Goal: Information Seeking & Learning: Learn about a topic

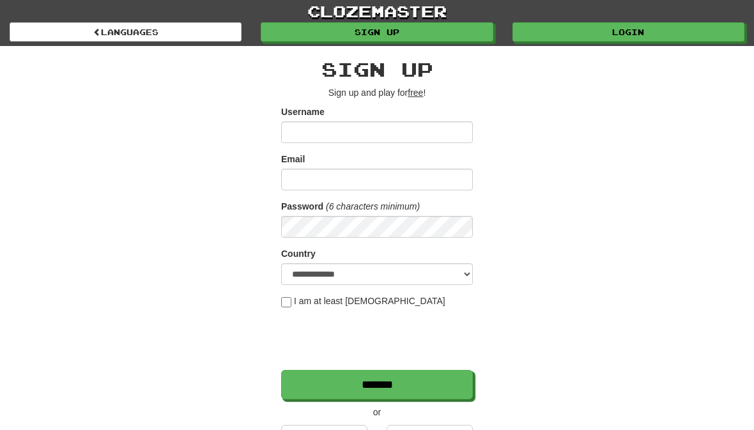
click at [638, 36] on link "Login" at bounding box center [628, 31] width 232 height 19
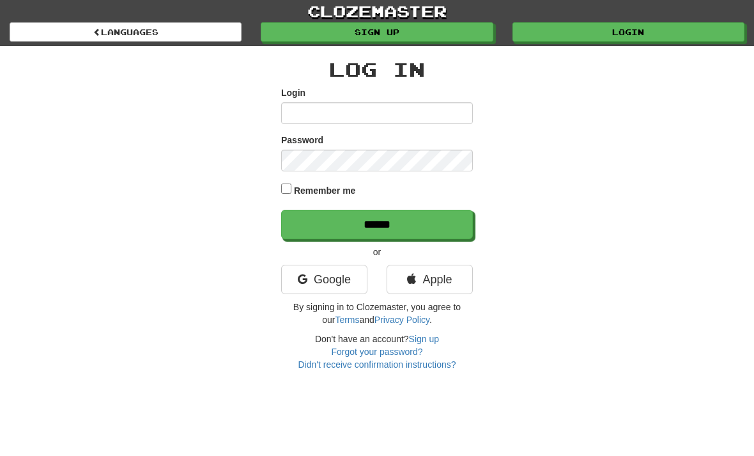
click at [358, 114] on input "Login" at bounding box center [377, 113] width 192 height 22
type input "*********"
click at [377, 223] on input "******" at bounding box center [377, 224] width 192 height 29
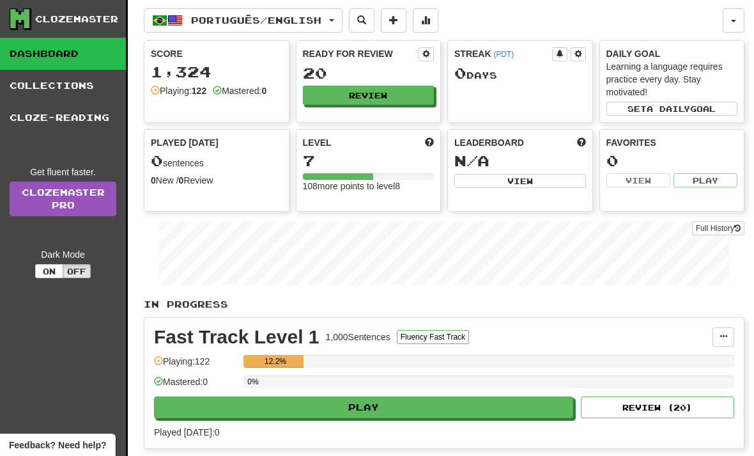
click at [380, 406] on button "Play" at bounding box center [363, 407] width 419 height 22
select select "**"
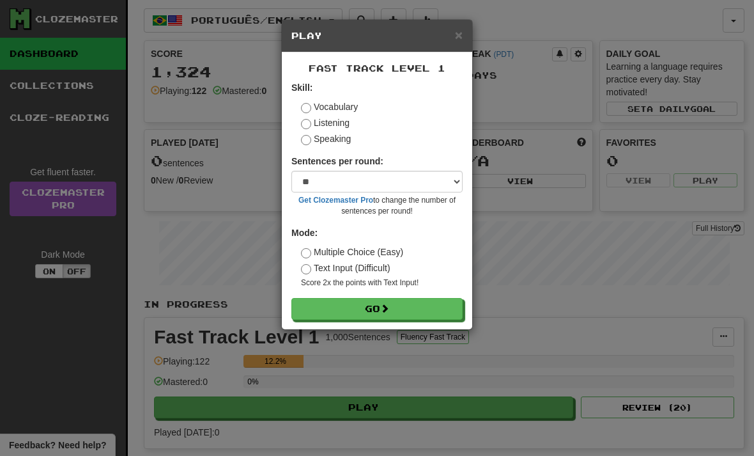
click at [381, 305] on button "Go" at bounding box center [376, 309] width 171 height 22
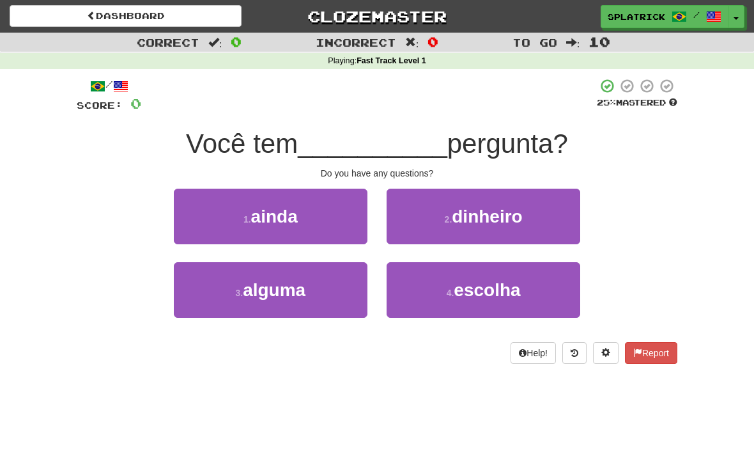
click at [288, 283] on span "alguma" at bounding box center [274, 290] width 63 height 20
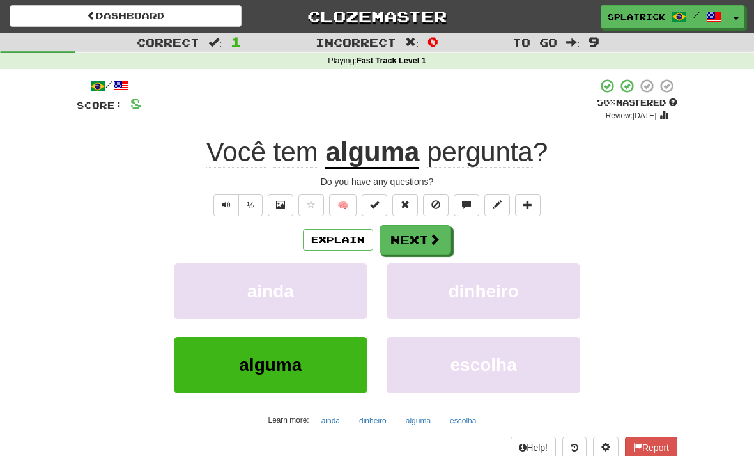
click at [423, 231] on button "Next" at bounding box center [416, 239] width 72 height 29
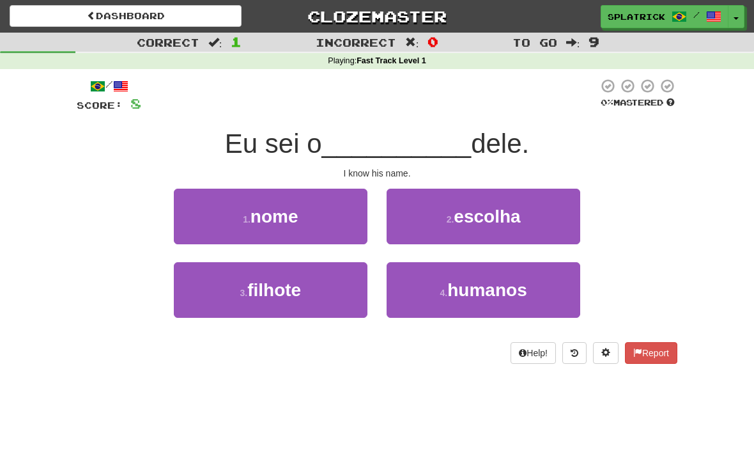
click at [293, 215] on span "nome" at bounding box center [274, 216] width 48 height 20
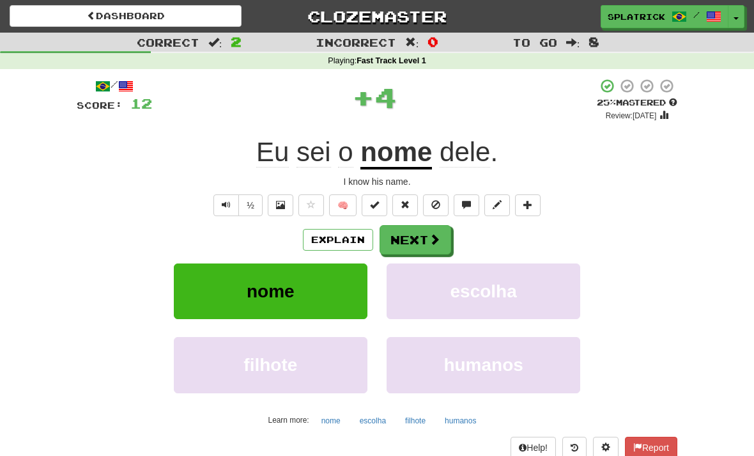
click at [419, 235] on button "Next" at bounding box center [416, 239] width 72 height 29
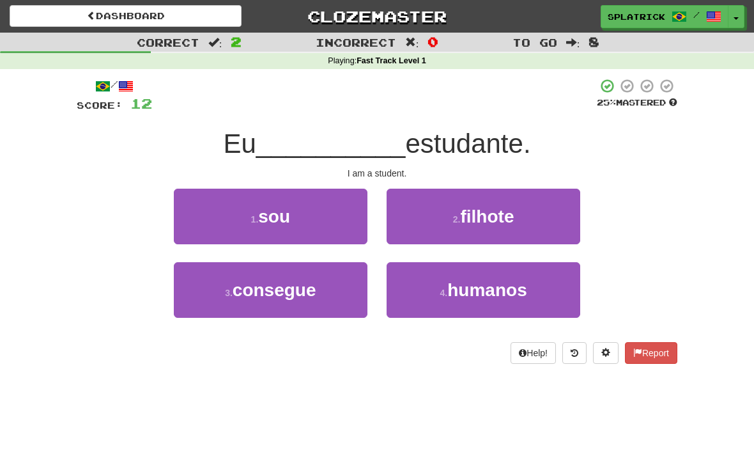
click at [286, 218] on span "sou" at bounding box center [274, 216] width 32 height 20
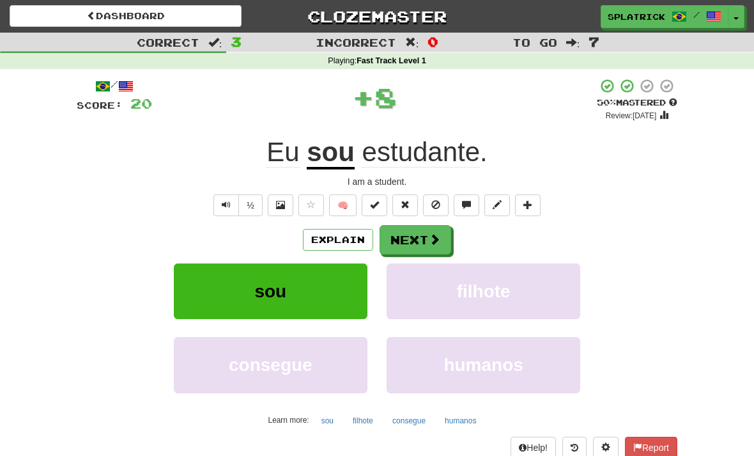
click at [424, 235] on button "Next" at bounding box center [416, 239] width 72 height 29
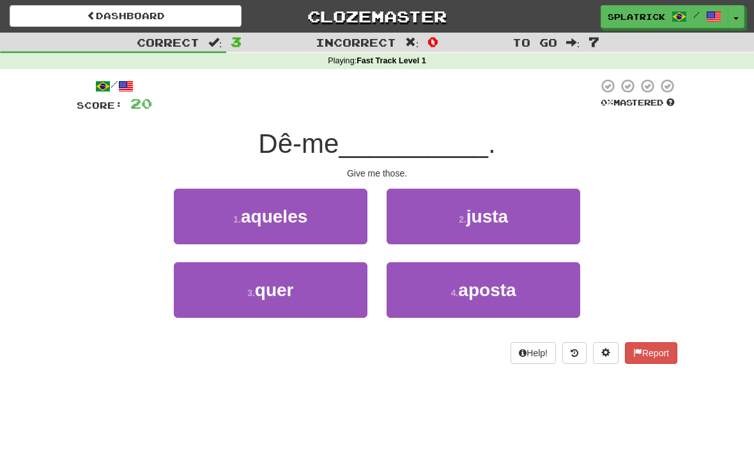
click at [284, 215] on span "aqueles" at bounding box center [274, 216] width 66 height 20
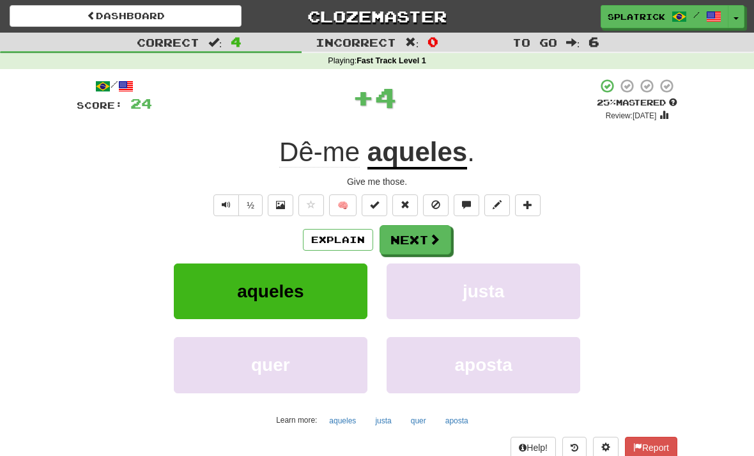
click at [417, 237] on button "Next" at bounding box center [416, 239] width 72 height 29
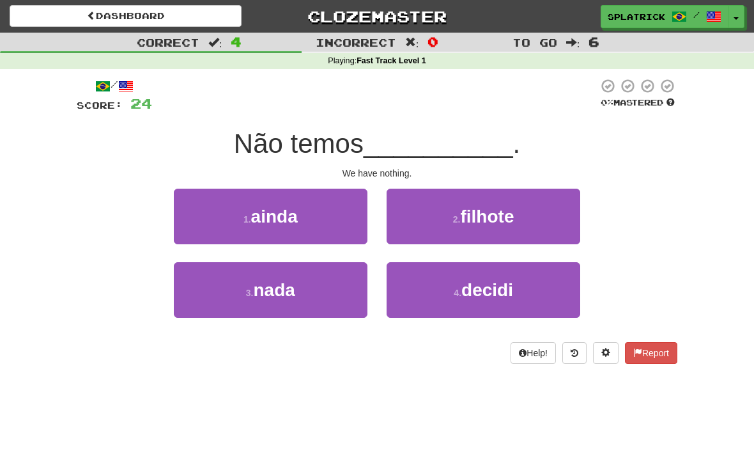
click at [284, 288] on span "nada" at bounding box center [274, 290] width 42 height 20
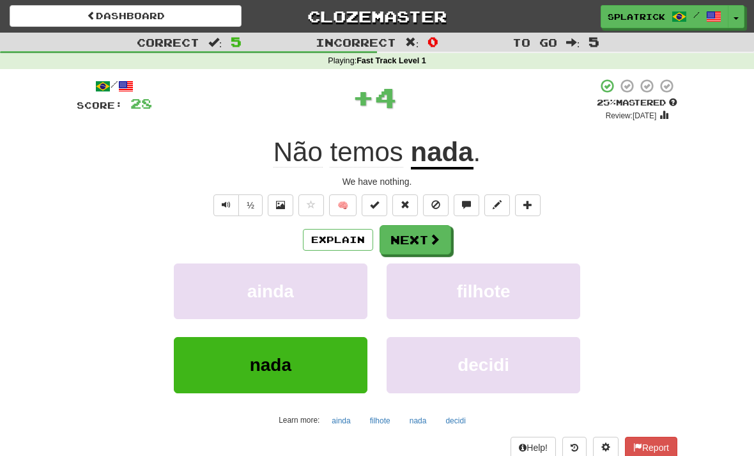
click at [416, 234] on button "Next" at bounding box center [416, 239] width 72 height 29
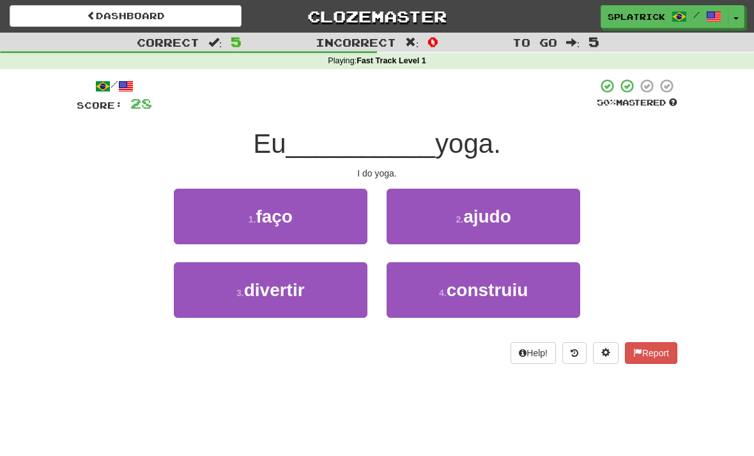
click at [293, 222] on span "faço" at bounding box center [274, 216] width 37 height 20
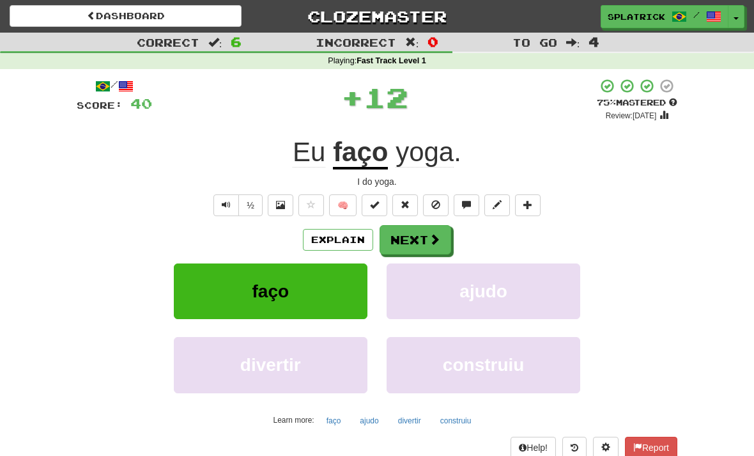
click at [415, 235] on button "Next" at bounding box center [416, 239] width 72 height 29
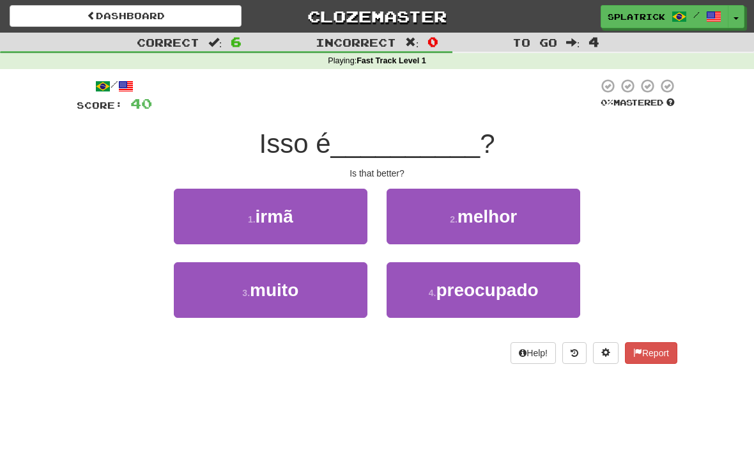
click at [491, 212] on span "melhor" at bounding box center [487, 216] width 59 height 20
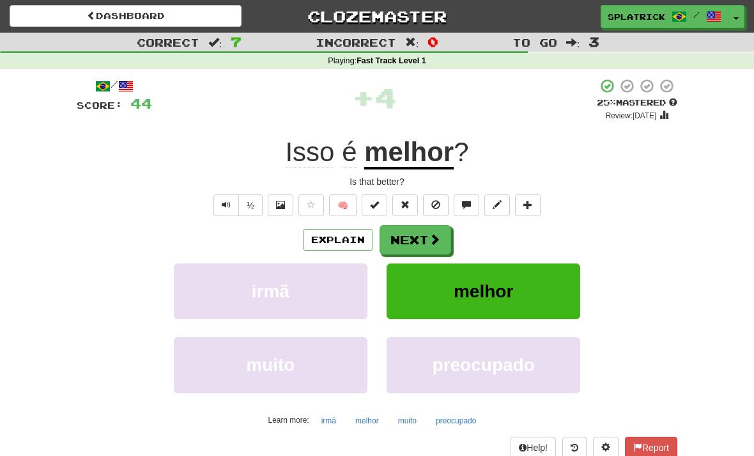
click at [413, 236] on button "Next" at bounding box center [416, 239] width 72 height 29
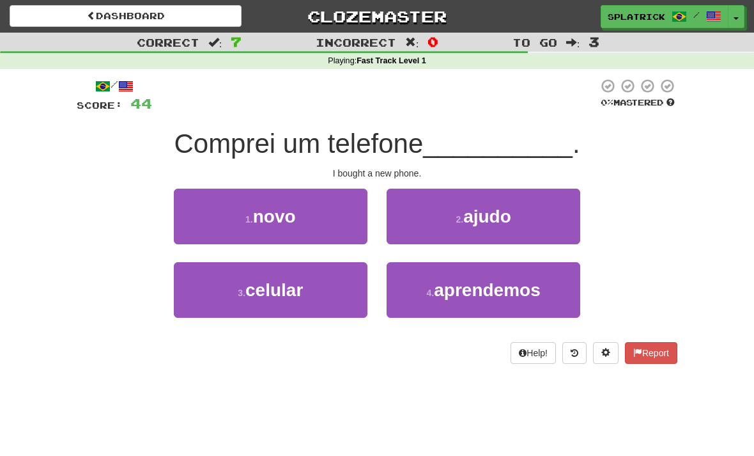
click at [295, 220] on span "novo" at bounding box center [274, 216] width 43 height 20
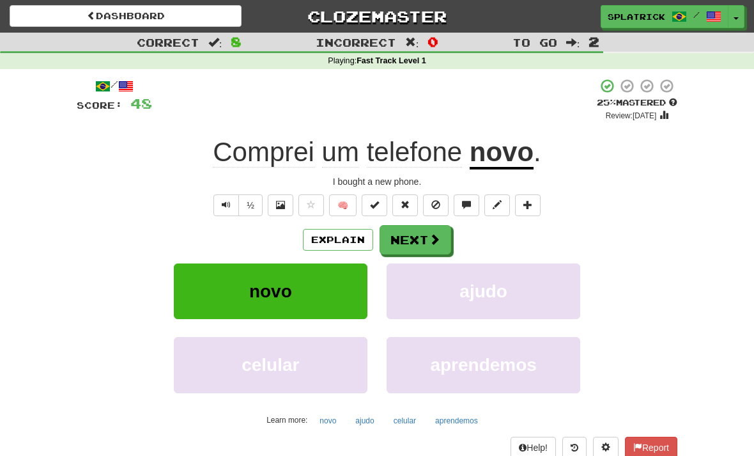
click at [420, 236] on button "Next" at bounding box center [416, 239] width 72 height 29
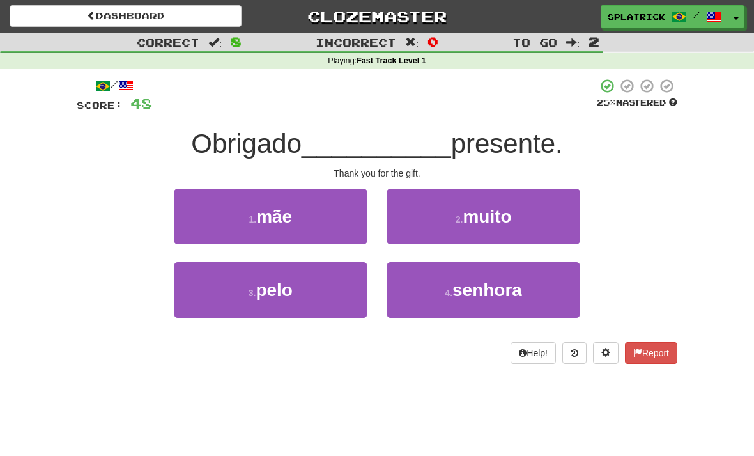
click at [287, 287] on span "pelo" at bounding box center [274, 290] width 37 height 20
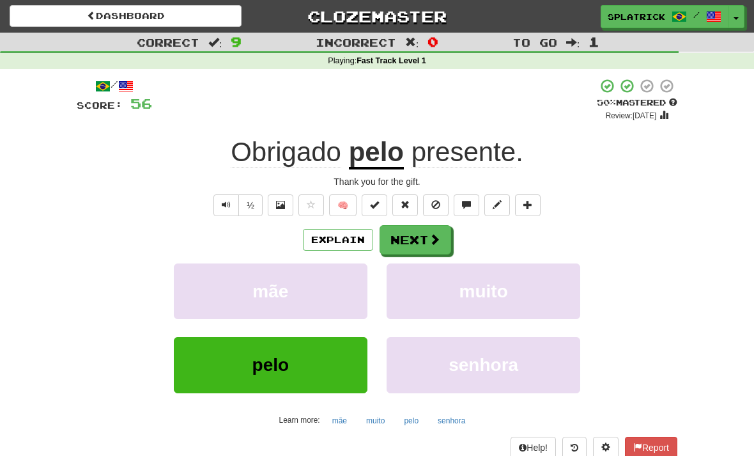
click at [419, 235] on button "Next" at bounding box center [416, 239] width 72 height 29
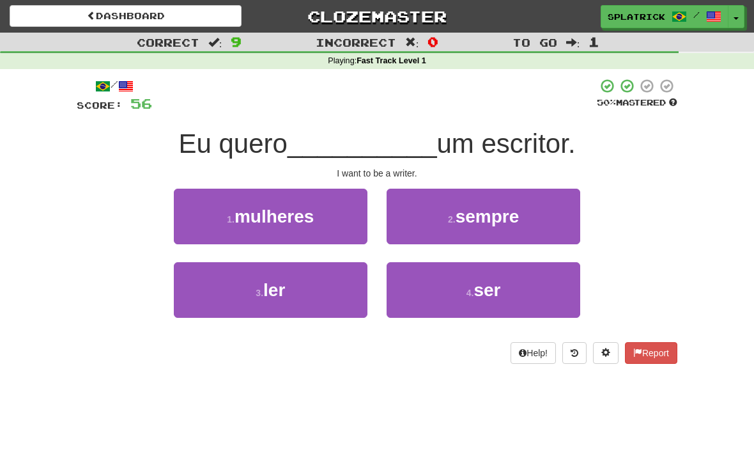
click at [476, 280] on span "ser" at bounding box center [486, 290] width 27 height 20
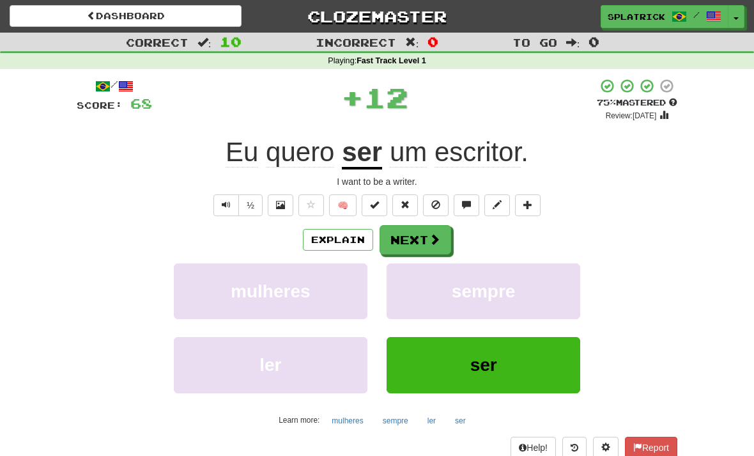
click at [422, 239] on button "Next" at bounding box center [416, 239] width 72 height 29
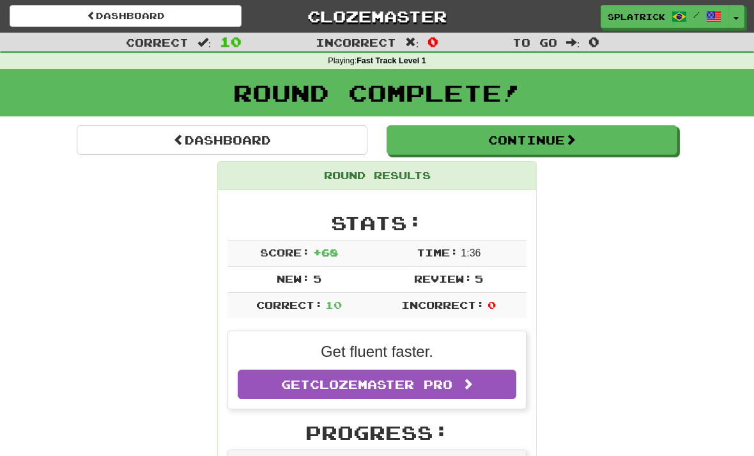
click at [535, 137] on button "Continue" at bounding box center [532, 139] width 291 height 29
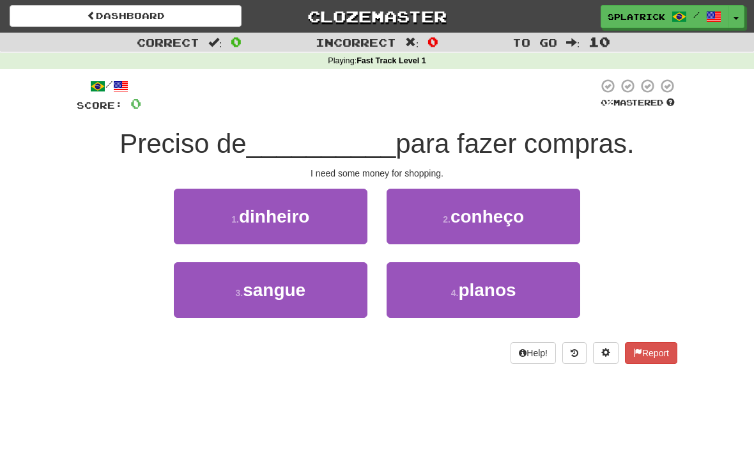
click at [283, 213] on span "dinheiro" at bounding box center [274, 216] width 70 height 20
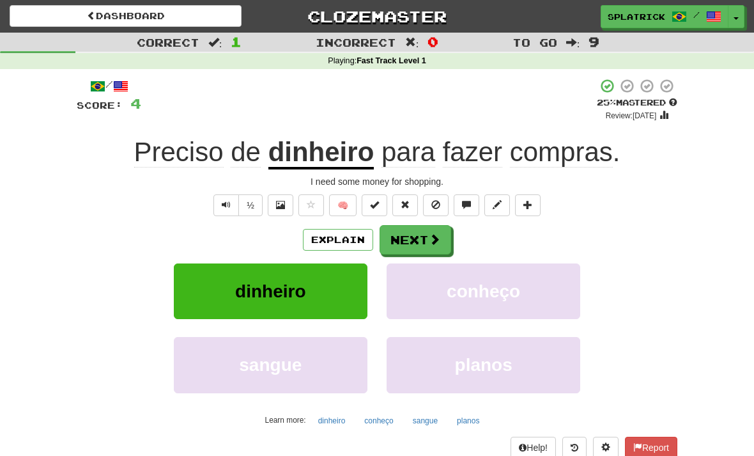
click at [417, 235] on button "Next" at bounding box center [416, 239] width 72 height 29
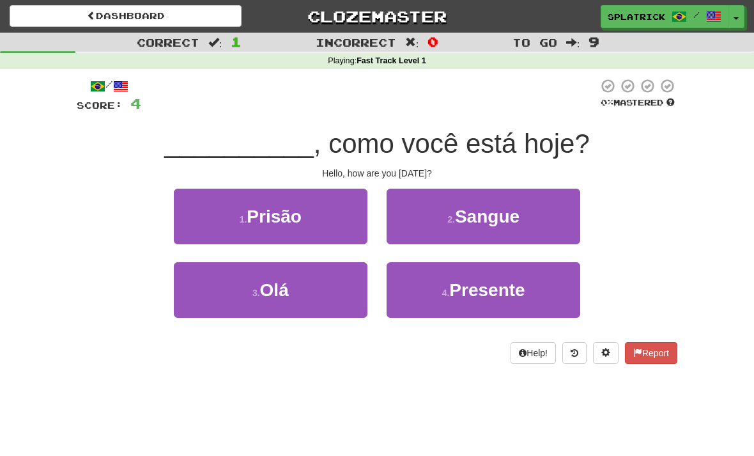
click at [303, 284] on button "3 . Olá" at bounding box center [271, 290] width 194 height 56
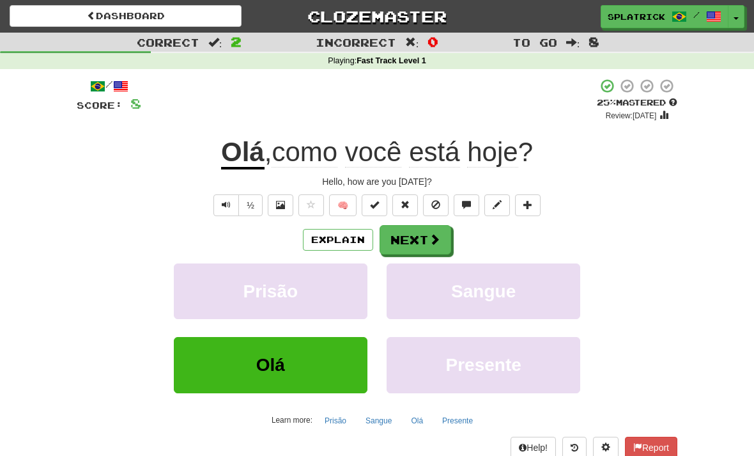
click at [426, 234] on button "Next" at bounding box center [416, 239] width 72 height 29
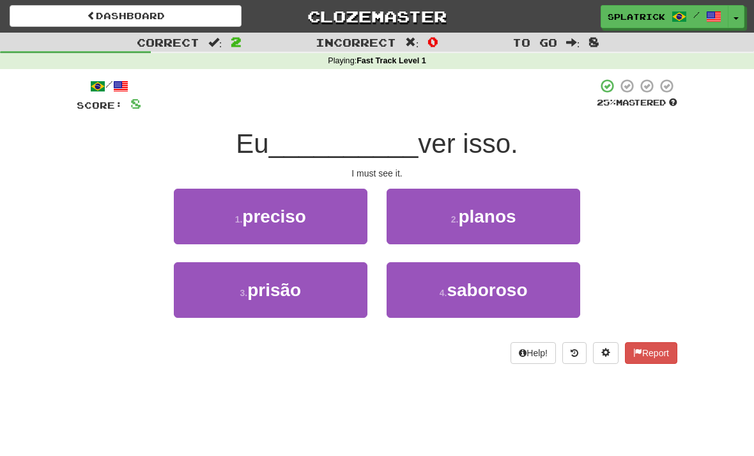
click at [300, 208] on span "preciso" at bounding box center [274, 216] width 64 height 20
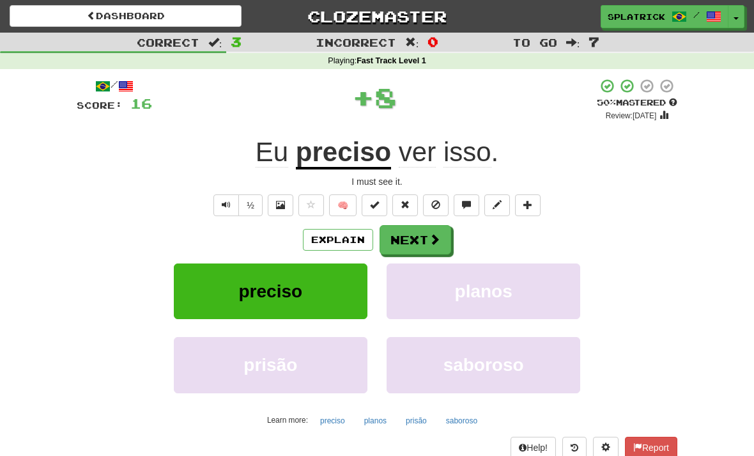
click at [416, 232] on button "Next" at bounding box center [416, 239] width 72 height 29
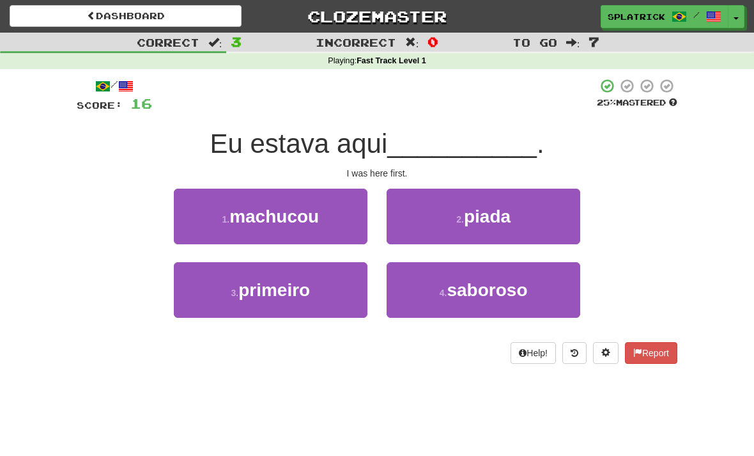
click at [308, 286] on span "primeiro" at bounding box center [274, 290] width 72 height 20
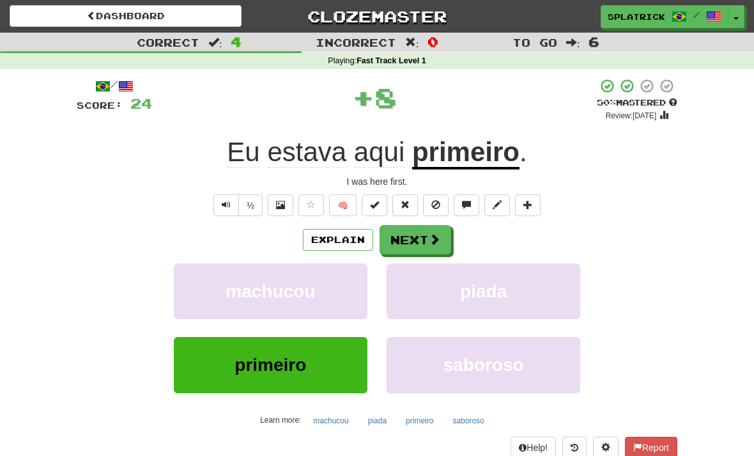
click at [422, 238] on button "Next" at bounding box center [416, 239] width 72 height 29
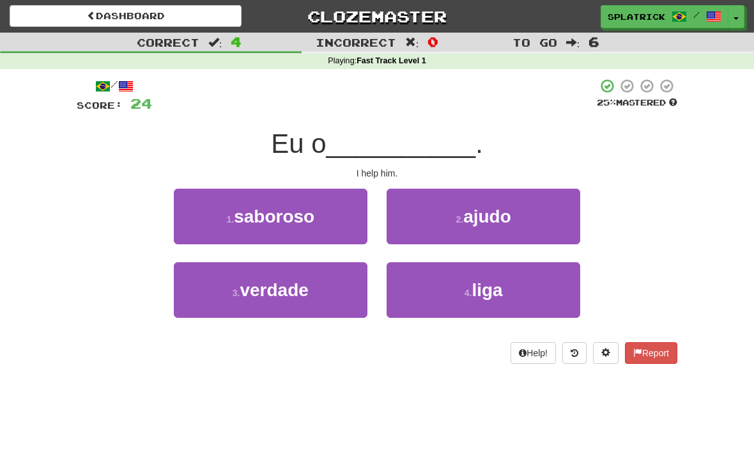
click at [490, 214] on span "ajudo" at bounding box center [487, 216] width 48 height 20
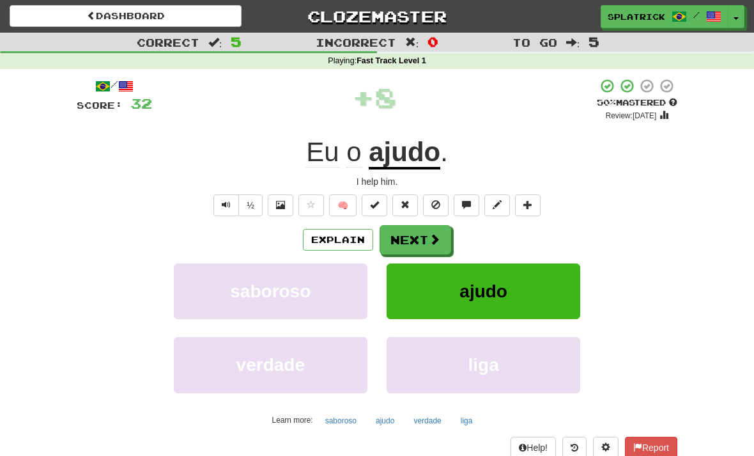
click at [421, 233] on button "Next" at bounding box center [416, 239] width 72 height 29
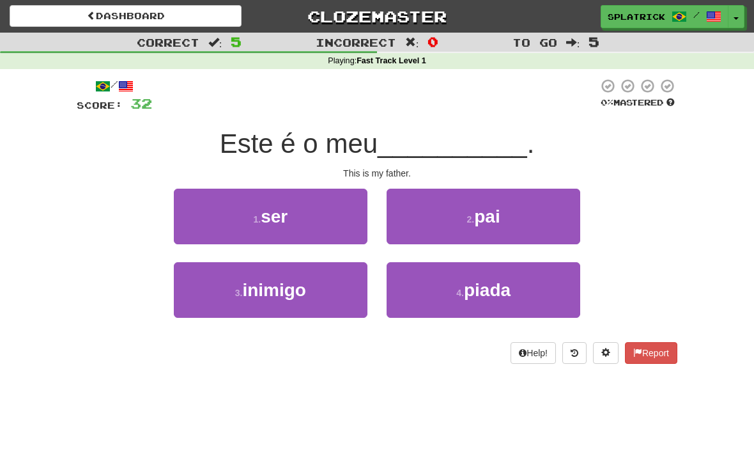
click at [488, 218] on span "pai" at bounding box center [487, 216] width 26 height 20
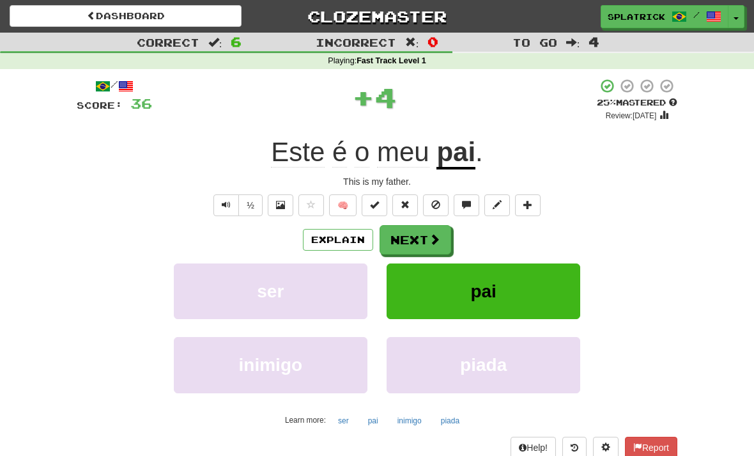
click at [429, 238] on span at bounding box center [435, 239] width 12 height 12
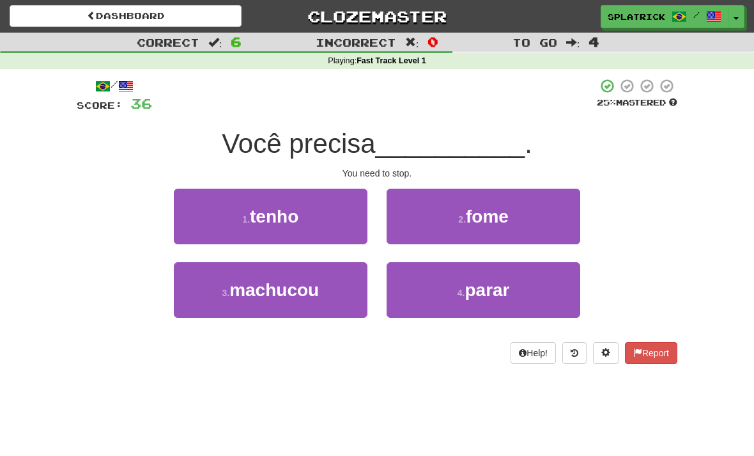
click at [488, 286] on span "parar" at bounding box center [487, 290] width 45 height 20
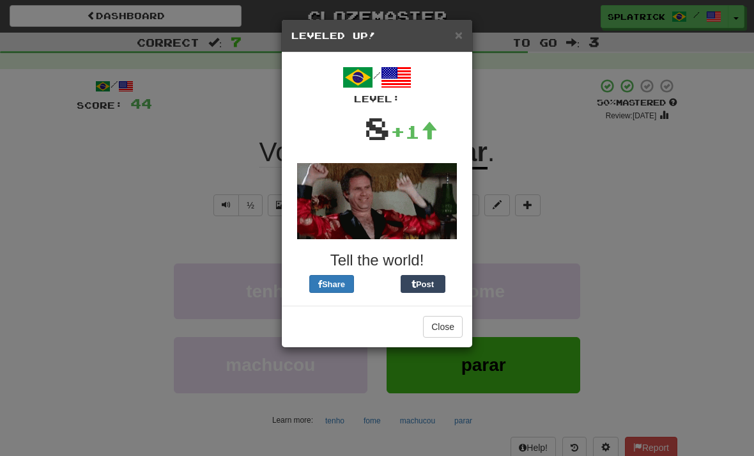
click at [447, 328] on button "Close" at bounding box center [443, 327] width 40 height 22
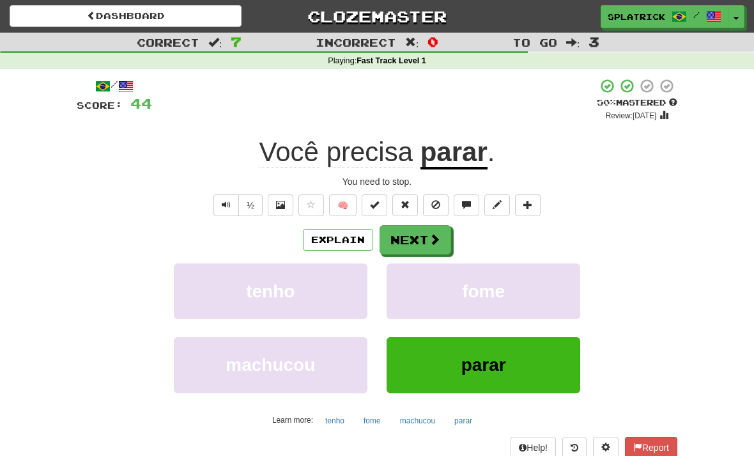
click at [416, 239] on button "Next" at bounding box center [416, 239] width 72 height 29
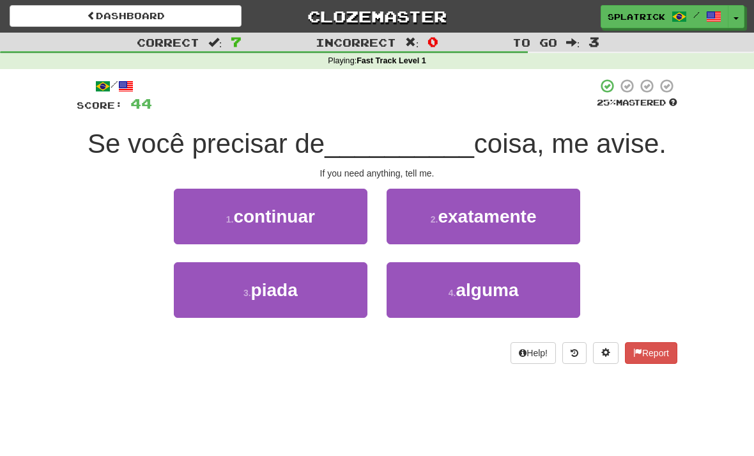
click at [486, 291] on span "alguma" at bounding box center [487, 290] width 63 height 20
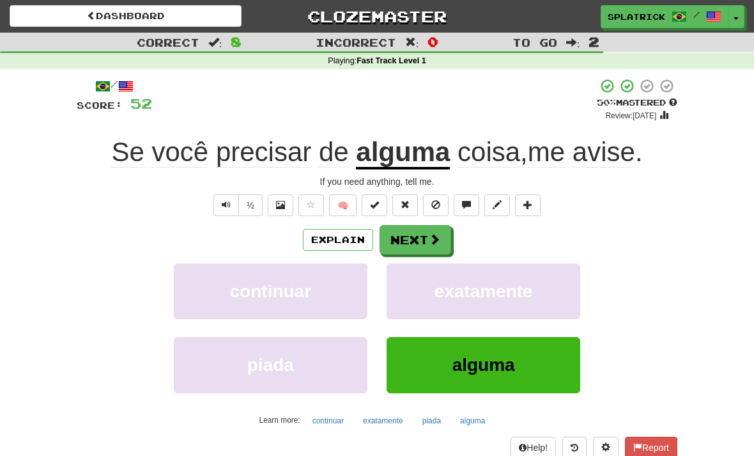
click at [422, 238] on button "Next" at bounding box center [416, 239] width 72 height 29
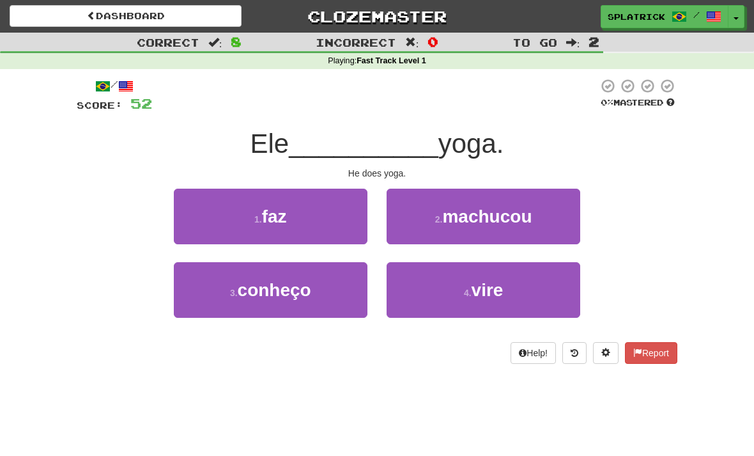
click at [292, 215] on button "1 . faz" at bounding box center [271, 217] width 194 height 56
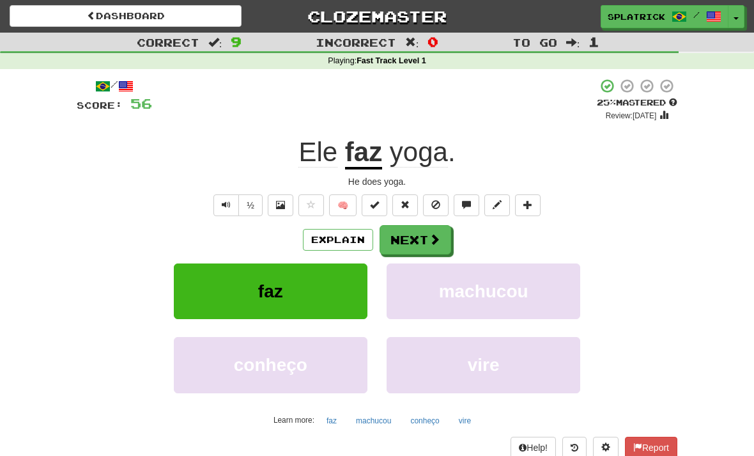
click at [414, 239] on button "Next" at bounding box center [416, 239] width 72 height 29
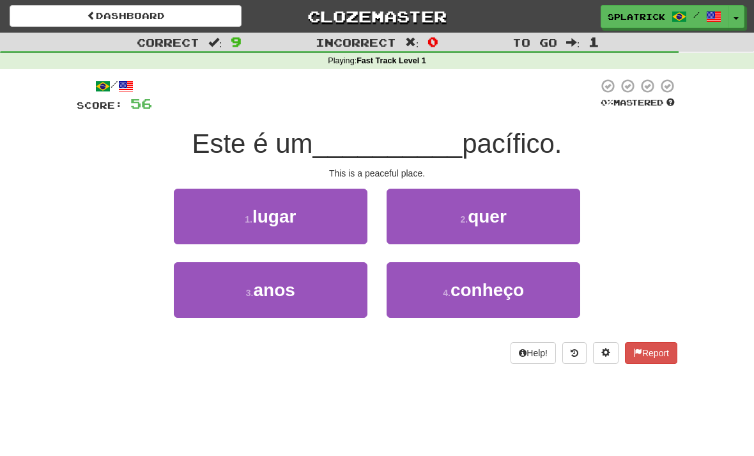
click at [300, 210] on button "1 . lugar" at bounding box center [271, 217] width 194 height 56
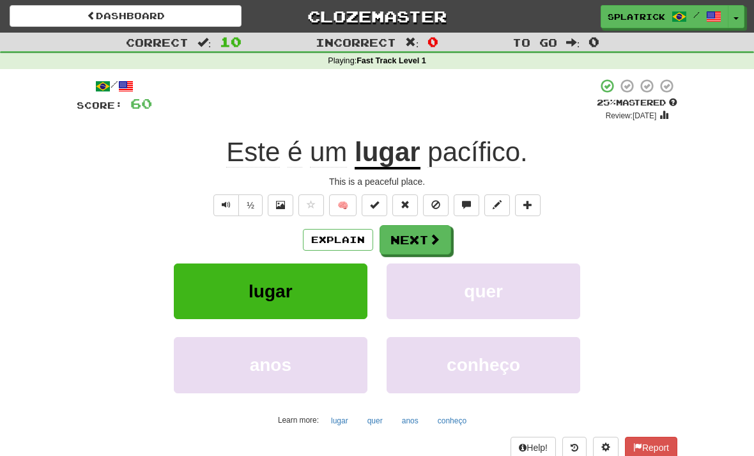
click at [417, 239] on button "Next" at bounding box center [416, 239] width 72 height 29
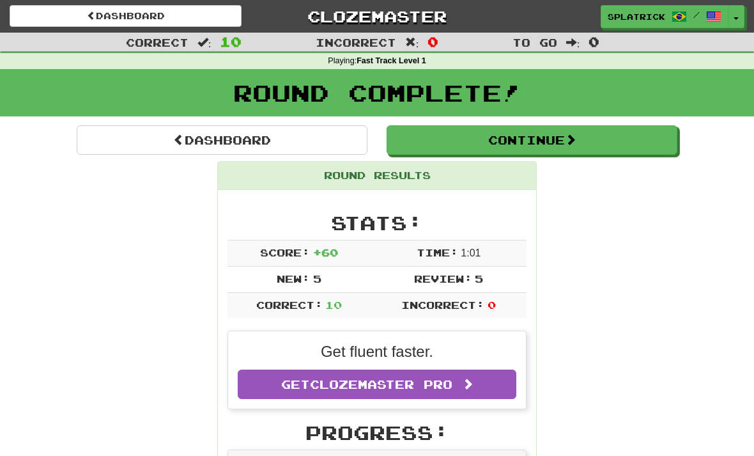
click at [545, 136] on button "Continue" at bounding box center [532, 139] width 291 height 29
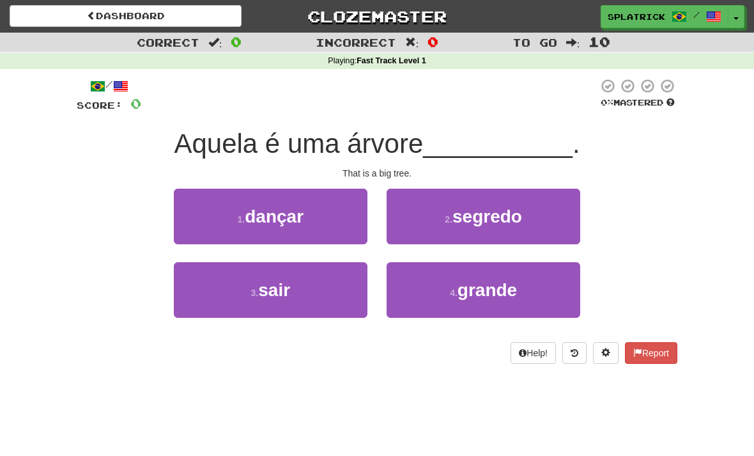
click at [477, 286] on span "grande" at bounding box center [487, 290] width 59 height 20
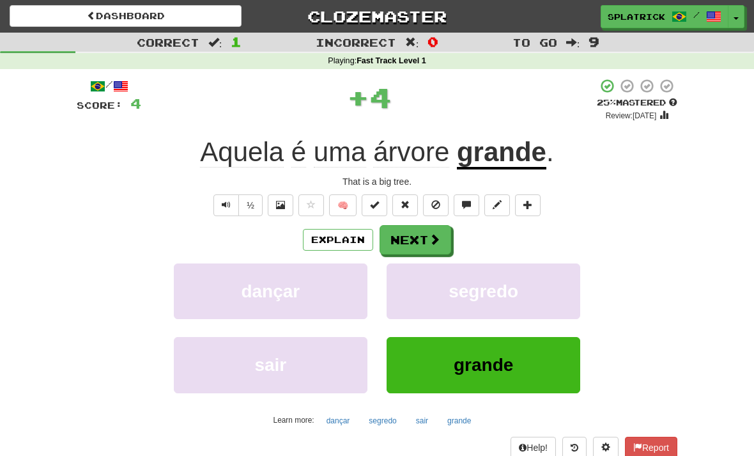
click at [422, 233] on button "Next" at bounding box center [416, 239] width 72 height 29
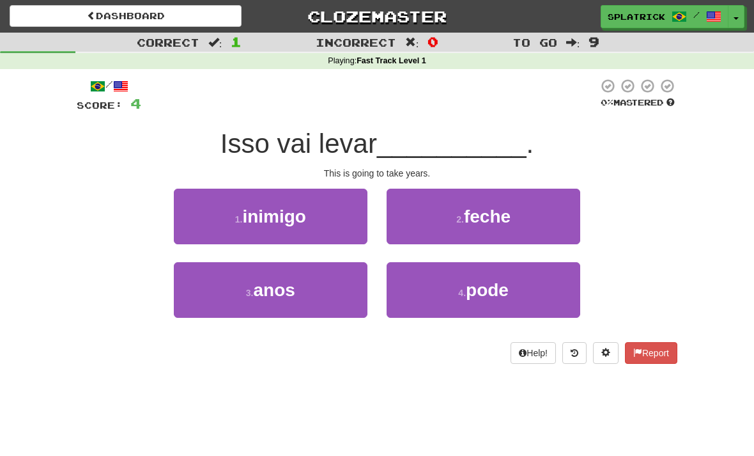
click at [289, 288] on span "anos" at bounding box center [274, 290] width 42 height 20
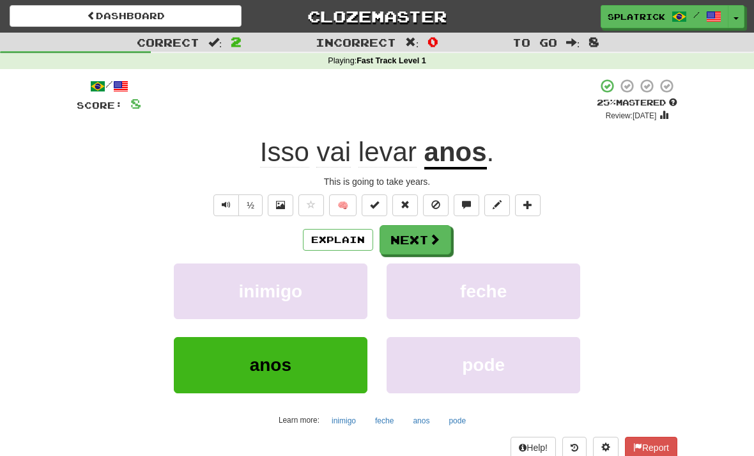
click at [423, 235] on button "Next" at bounding box center [416, 239] width 72 height 29
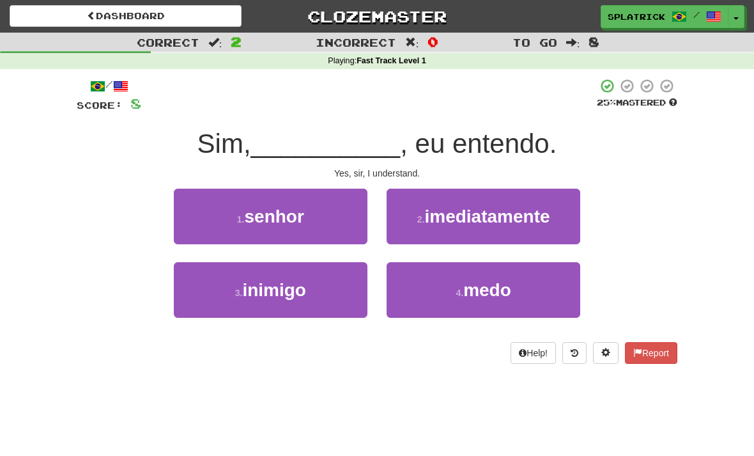
click at [297, 219] on span "senhor" at bounding box center [273, 216] width 59 height 20
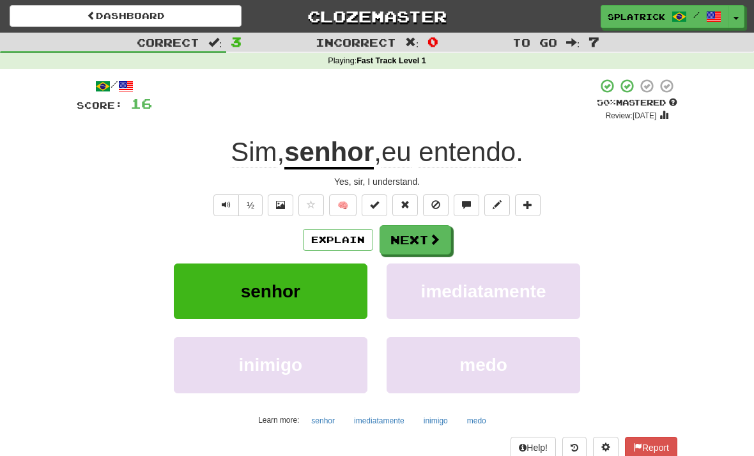
click at [415, 235] on button "Next" at bounding box center [416, 239] width 72 height 29
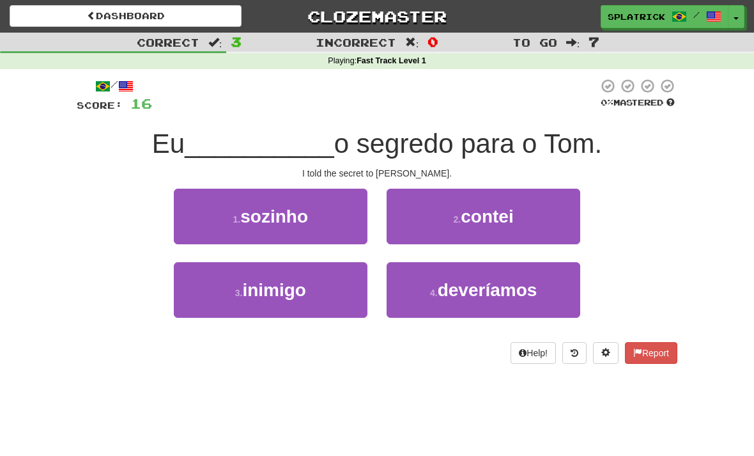
click at [505, 219] on span "contei" at bounding box center [487, 216] width 52 height 20
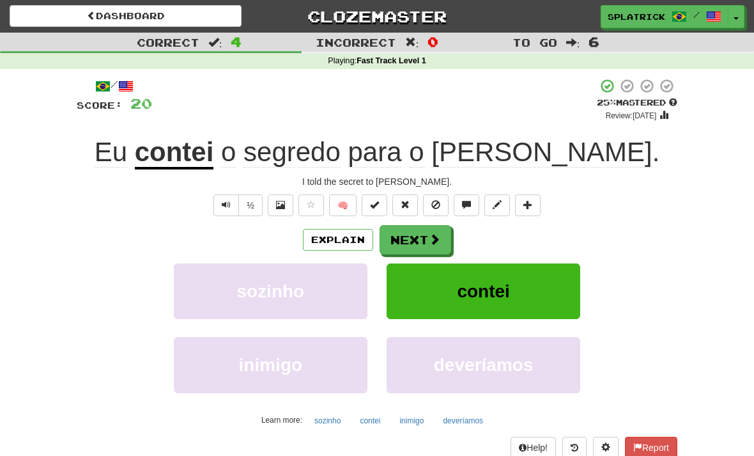
click at [427, 240] on button "Next" at bounding box center [416, 239] width 72 height 29
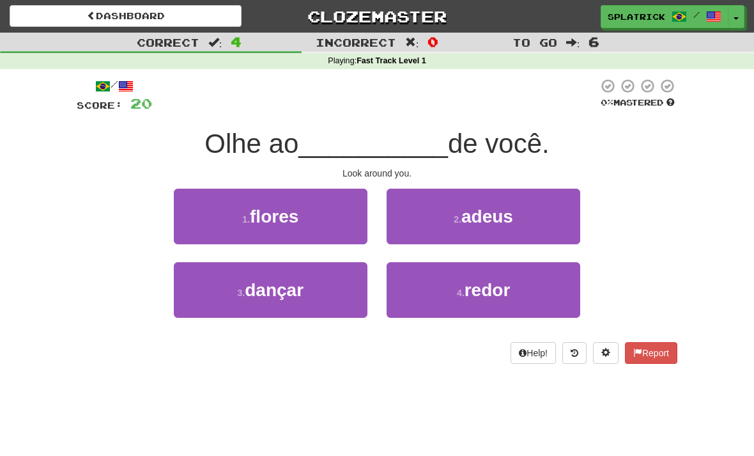
click at [482, 211] on span "adeus" at bounding box center [487, 216] width 52 height 20
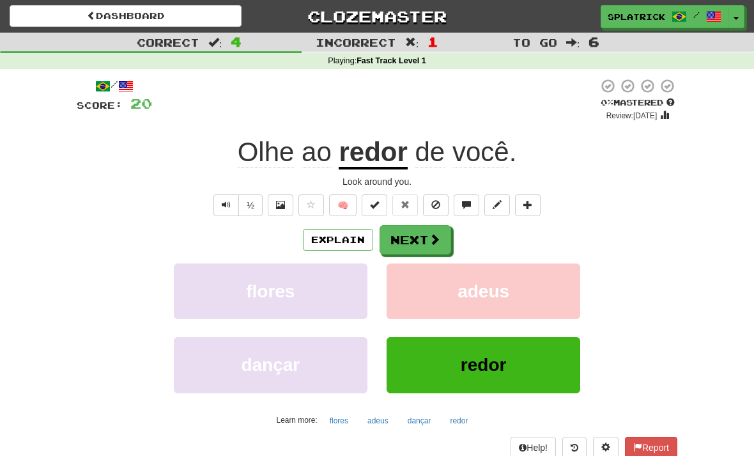
click at [346, 237] on button "Explain" at bounding box center [338, 240] width 70 height 22
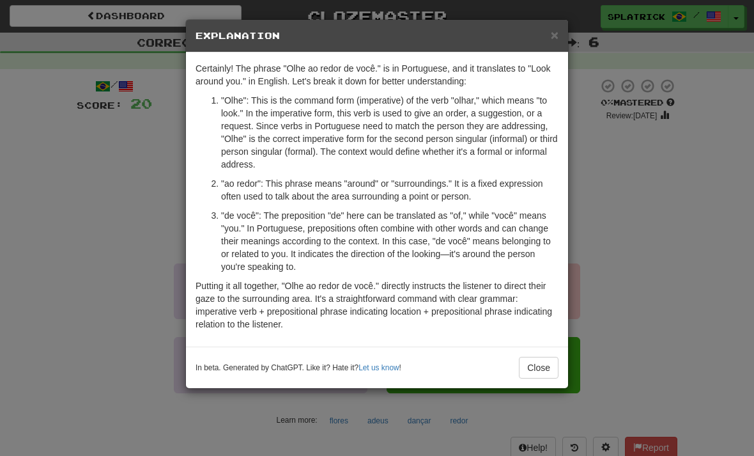
click at [553, 41] on span "×" at bounding box center [555, 34] width 8 height 15
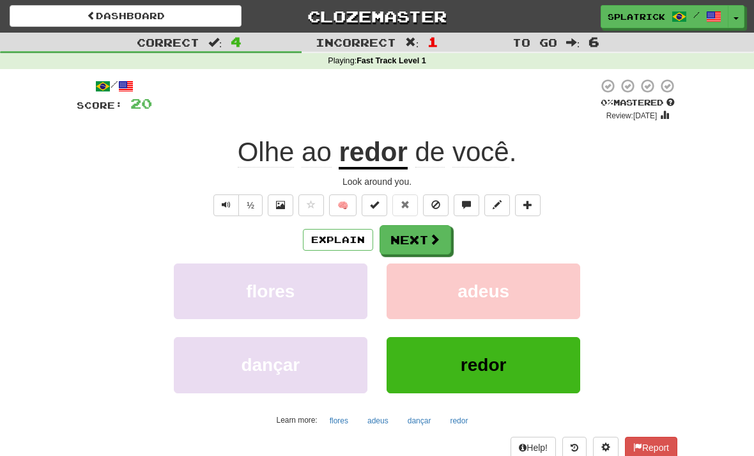
click at [422, 235] on button "Next" at bounding box center [416, 239] width 72 height 29
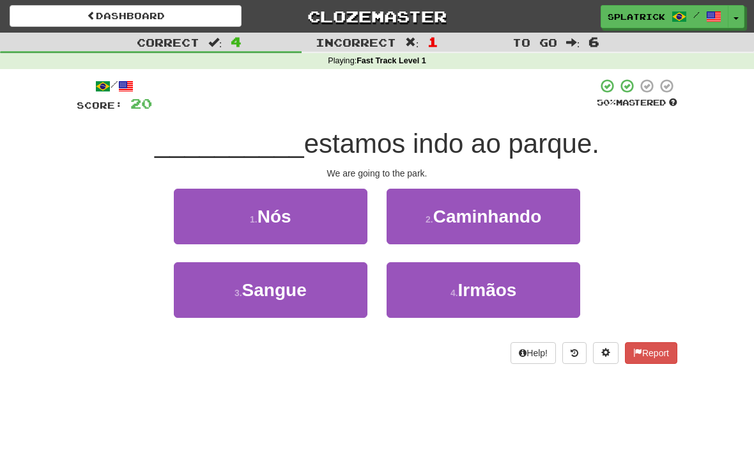
click at [293, 213] on button "1 . Nós" at bounding box center [271, 217] width 194 height 56
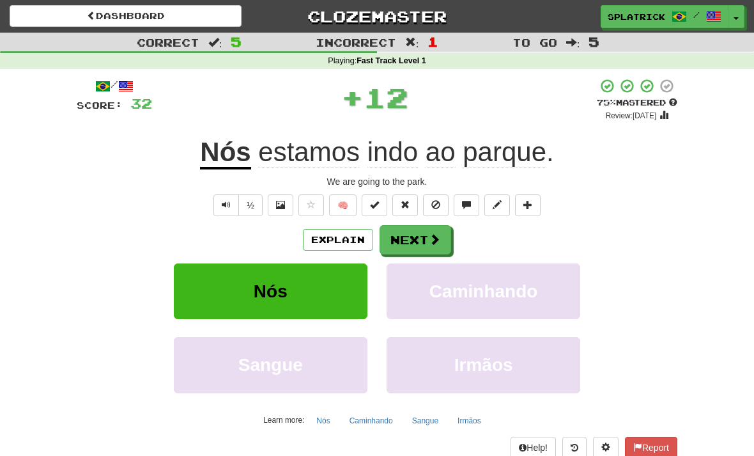
click at [420, 239] on button "Next" at bounding box center [416, 239] width 72 height 29
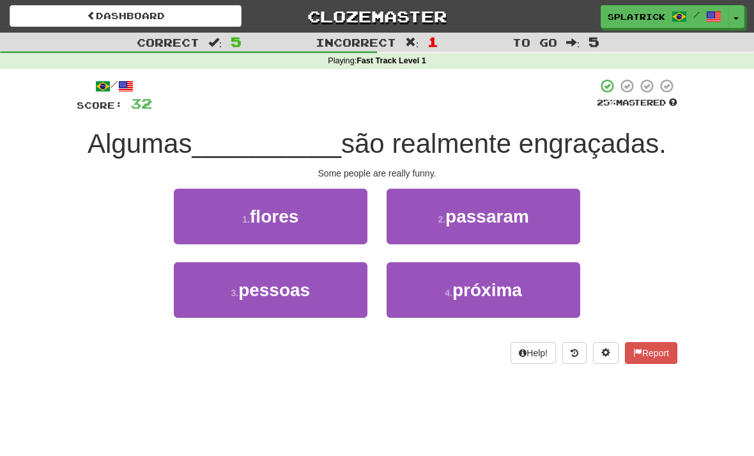
click at [298, 286] on span "pessoas" at bounding box center [274, 290] width 72 height 20
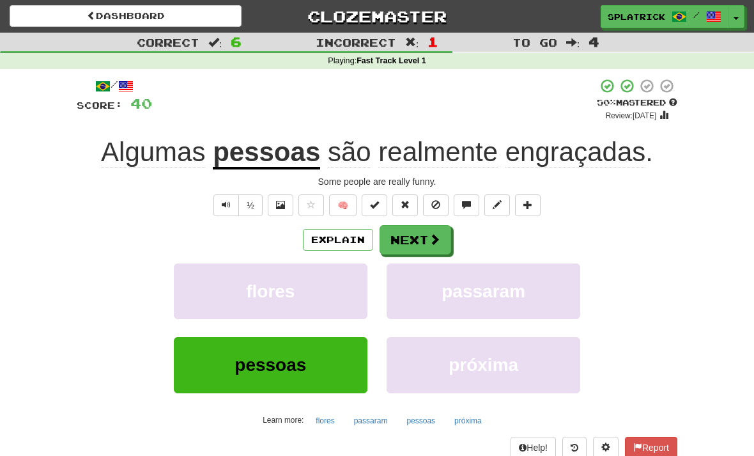
click at [422, 239] on button "Next" at bounding box center [416, 239] width 72 height 29
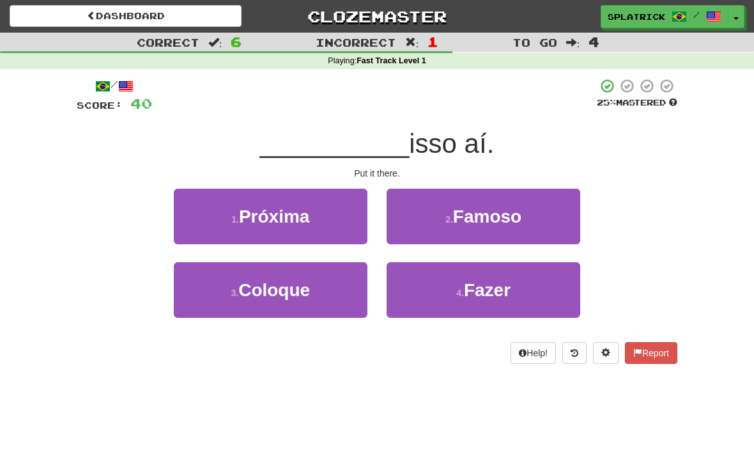
click at [500, 286] on span "Fazer" at bounding box center [487, 290] width 47 height 20
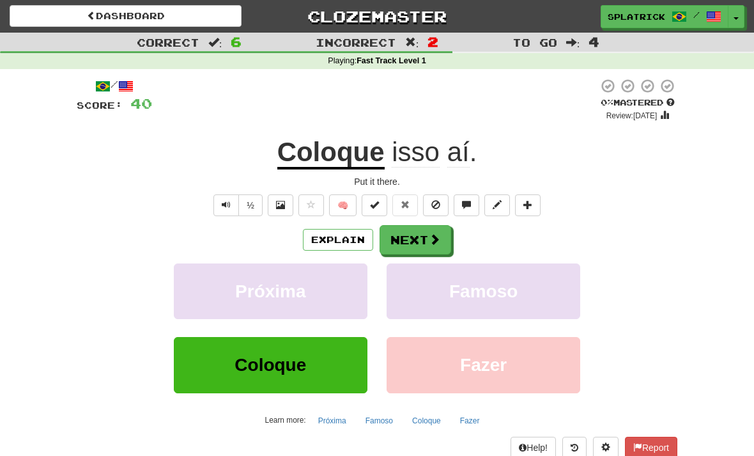
click at [350, 238] on button "Explain" at bounding box center [338, 240] width 70 height 22
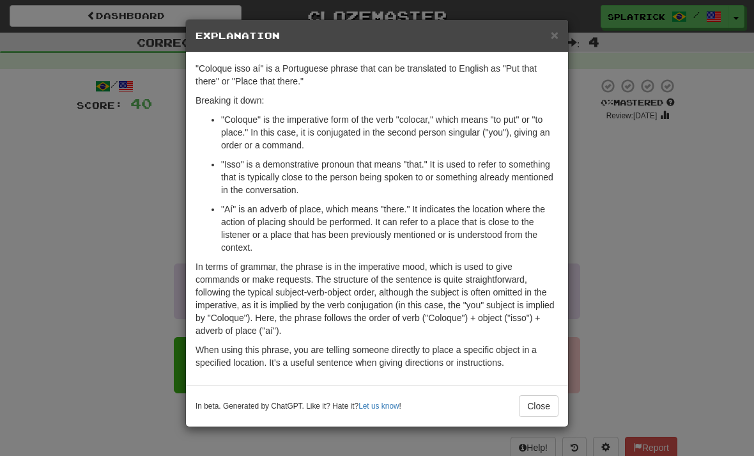
click at [553, 42] on span "×" at bounding box center [555, 34] width 8 height 15
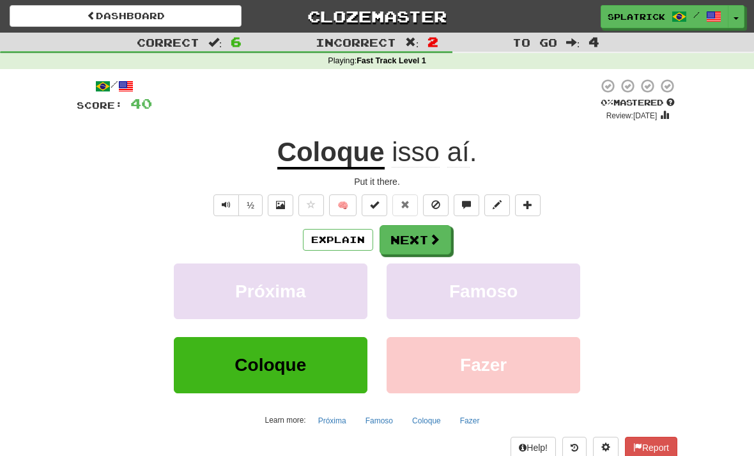
click at [419, 237] on button "Next" at bounding box center [416, 239] width 72 height 29
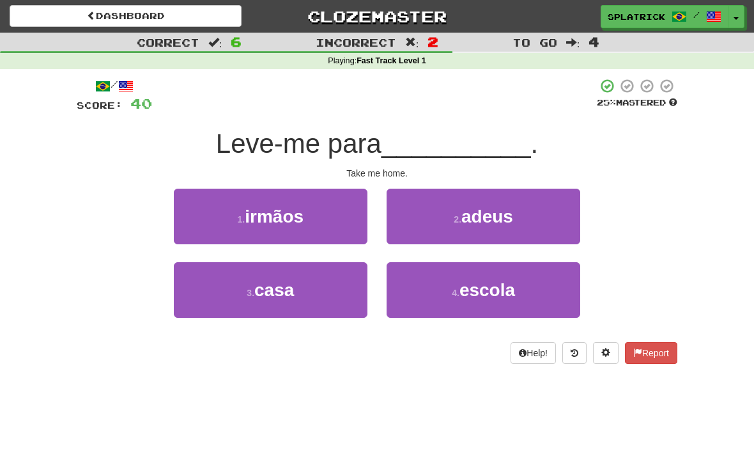
click at [288, 286] on span "casa" at bounding box center [274, 290] width 40 height 20
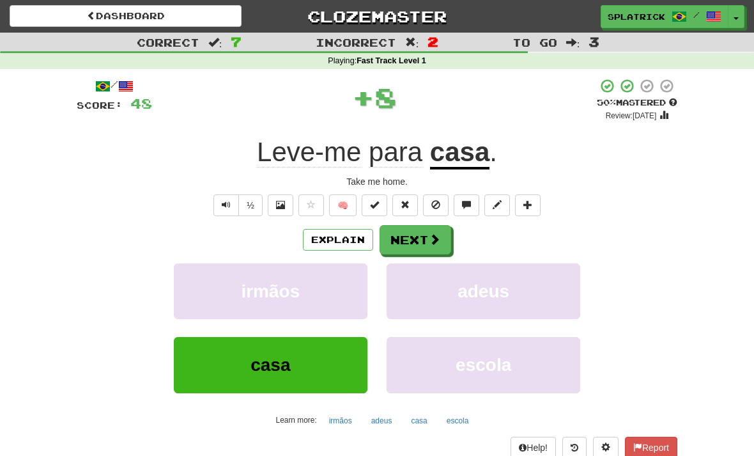
click at [426, 238] on button "Next" at bounding box center [416, 239] width 72 height 29
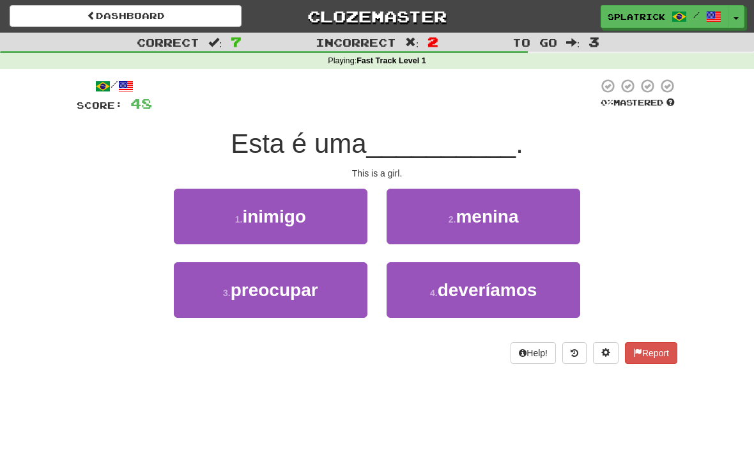
click at [494, 215] on span "menina" at bounding box center [487, 216] width 63 height 20
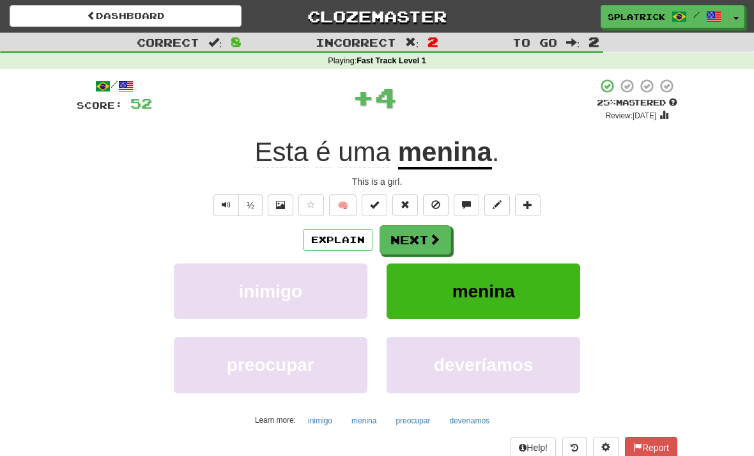
click at [426, 238] on button "Next" at bounding box center [416, 239] width 72 height 29
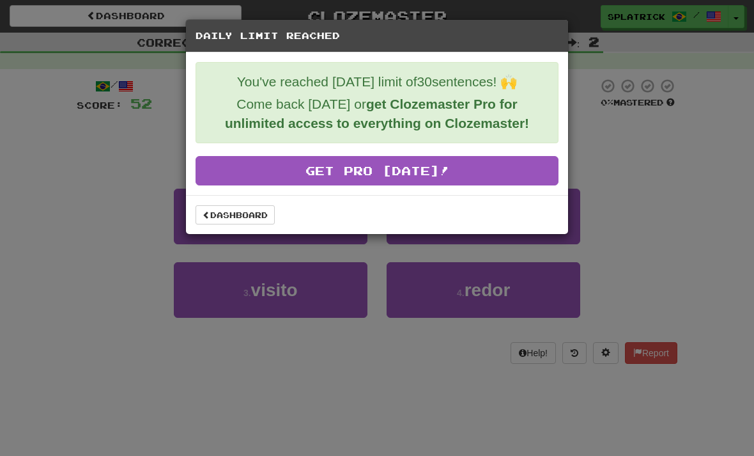
click at [256, 218] on link "Dashboard" at bounding box center [235, 214] width 79 height 19
